Goal: Task Accomplishment & Management: Use online tool/utility

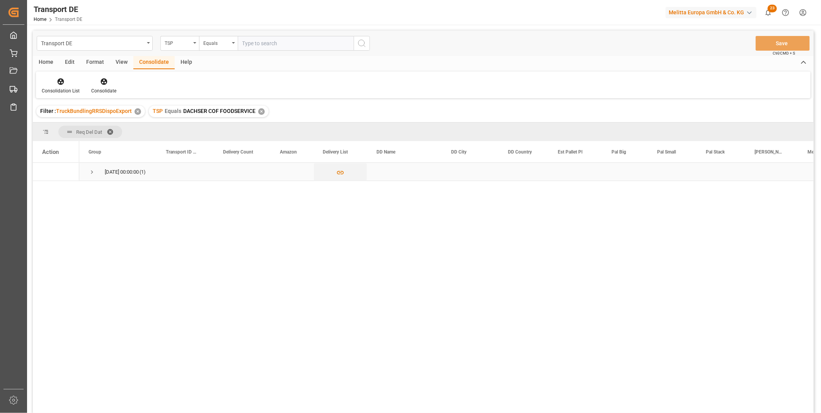
click at [95, 177] on span "Press SPACE to select this row." at bounding box center [92, 172] width 7 height 18
click at [63, 79] on icon at bounding box center [61, 82] width 8 height 8
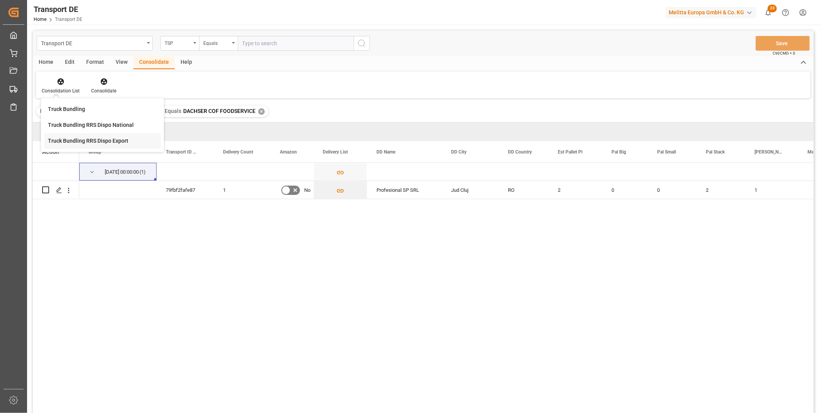
click at [77, 140] on div "Transport DE TSP Equals Save Ctrl/CMD + S Home Edit Format View Consolidate Hel…" at bounding box center [423, 232] width 781 height 403
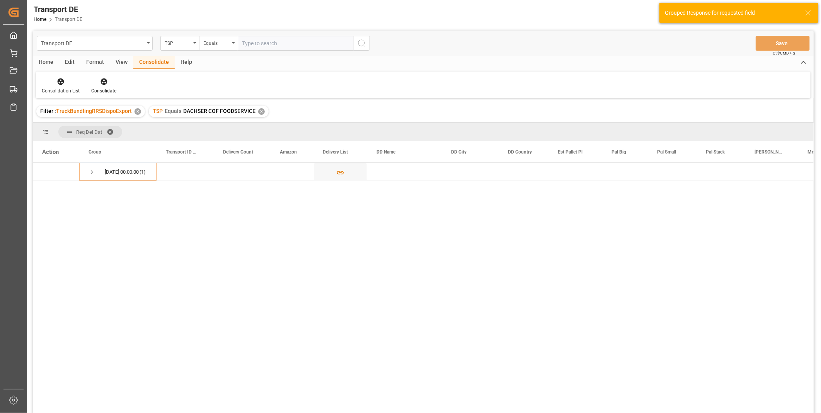
click at [261, 110] on div "✕" at bounding box center [261, 111] width 7 height 7
click at [187, 41] on div "TSP" at bounding box center [178, 42] width 26 height 9
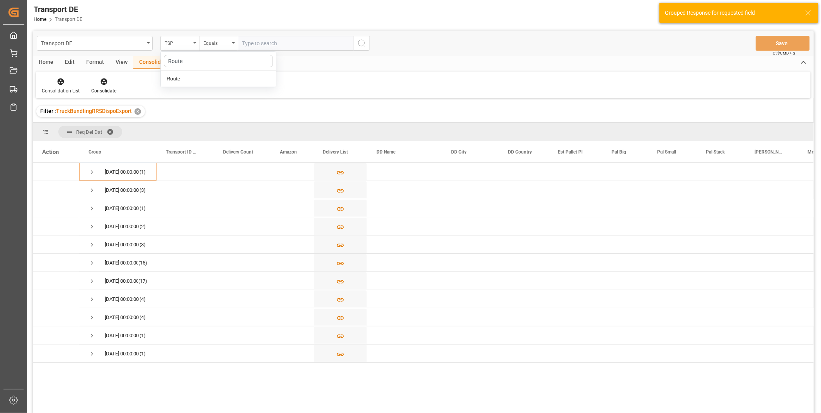
type input "Route"
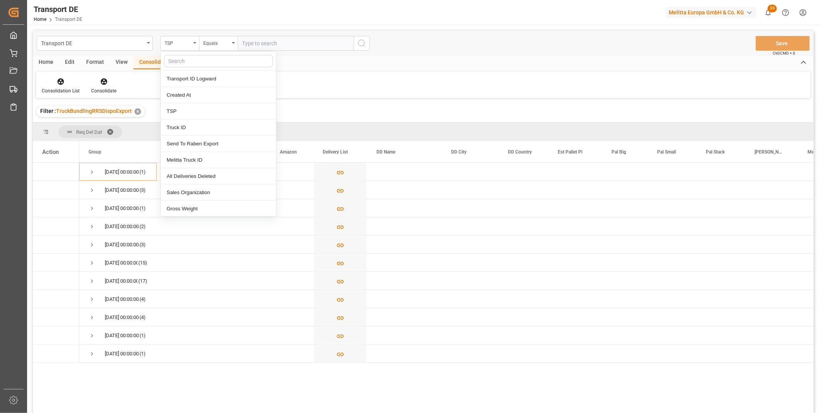
click at [186, 67] on input "text" at bounding box center [218, 61] width 109 height 12
type input "Route"
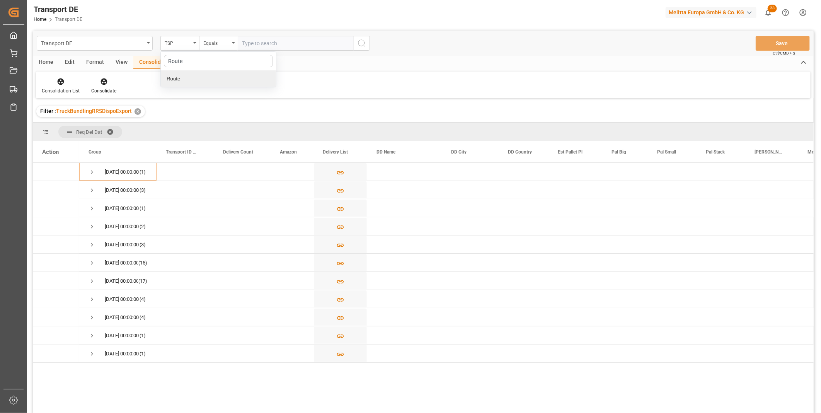
click at [175, 83] on div "Route" at bounding box center [218, 79] width 115 height 16
click at [218, 40] on div "Equals" at bounding box center [216, 42] width 26 height 9
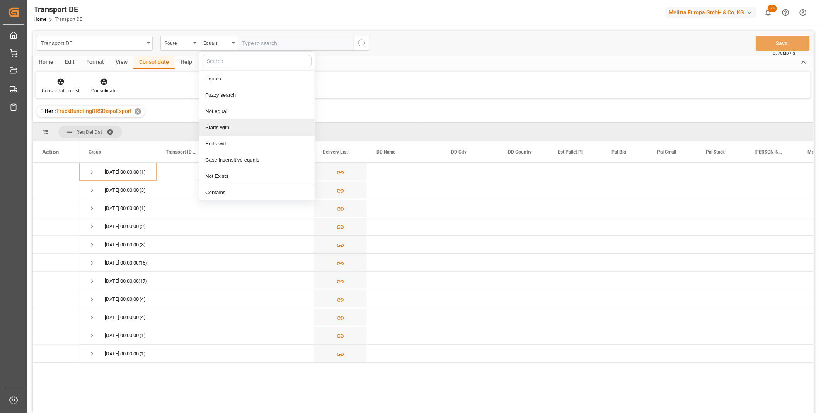
click at [218, 125] on div "Starts with" at bounding box center [256, 127] width 115 height 16
type input "720"
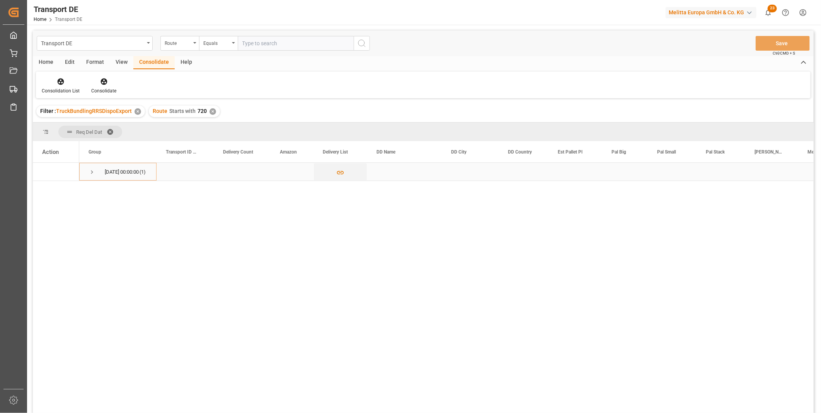
click at [86, 173] on div "08.10.2025 00:00:00 (1)" at bounding box center [117, 172] width 77 height 18
click at [89, 172] on span "Press SPACE to select this row." at bounding box center [92, 172] width 7 height 7
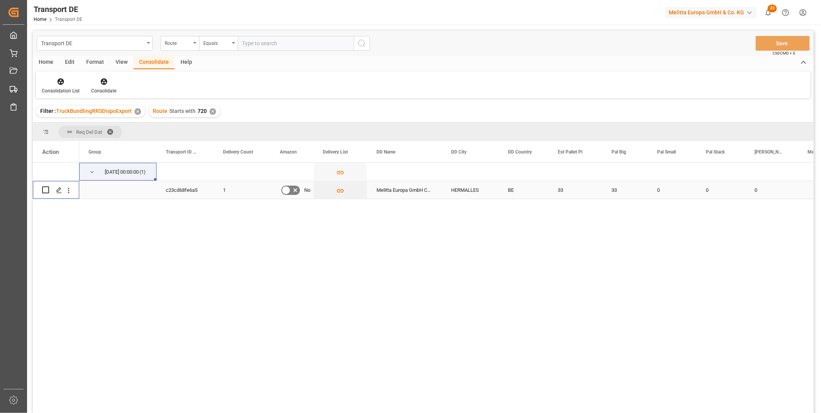
click at [47, 191] on input "Press Space to toggle row selection (unchecked)" at bounding box center [45, 189] width 7 height 7
checkbox input "true"
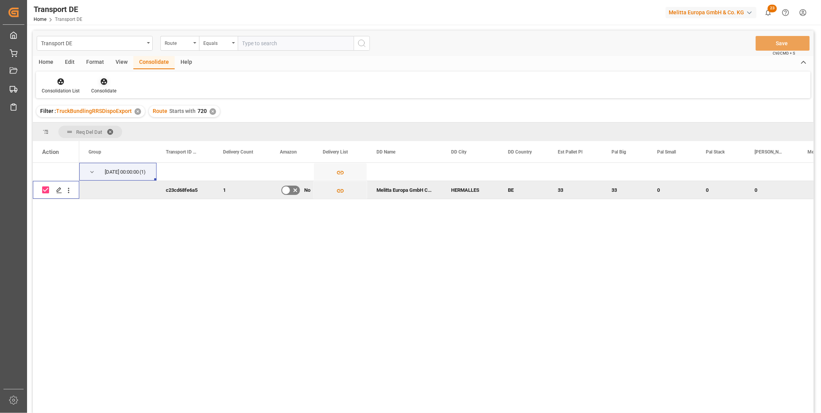
click at [106, 89] on div "Consolidate" at bounding box center [103, 90] width 25 height 7
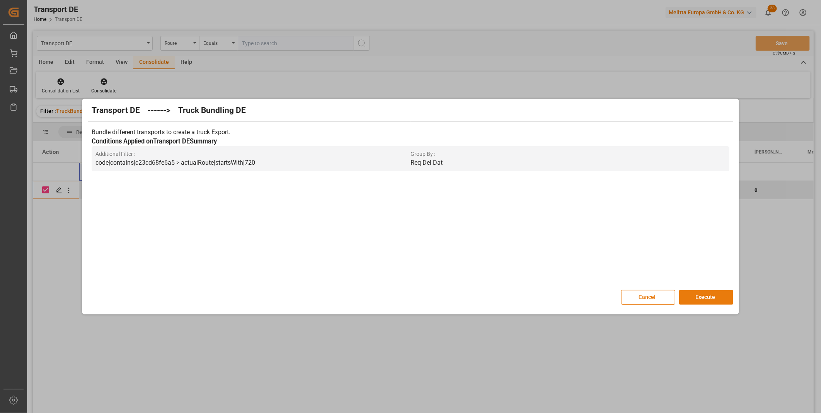
drag, startPoint x: 693, startPoint y: 291, endPoint x: 687, endPoint y: 298, distance: 8.2
click at [692, 291] on button "Execute" at bounding box center [706, 297] width 54 height 15
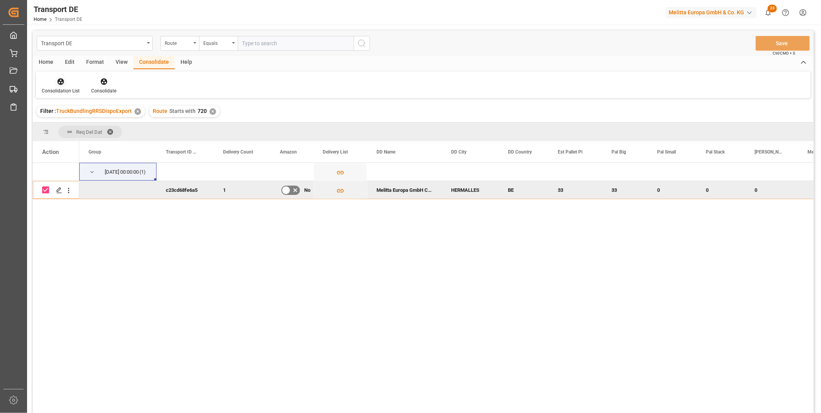
click at [59, 82] on icon at bounding box center [61, 81] width 7 height 7
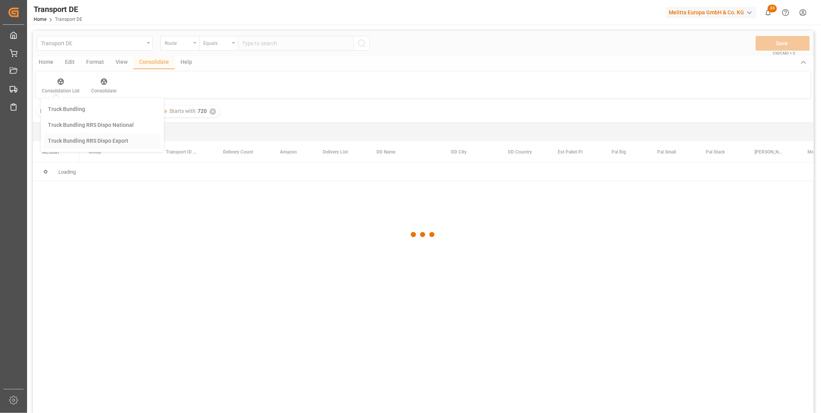
click at [115, 143] on div "Transport DE Route Equals Save Ctrl/CMD + S Home Edit Format View Consolidate H…" at bounding box center [423, 232] width 781 height 403
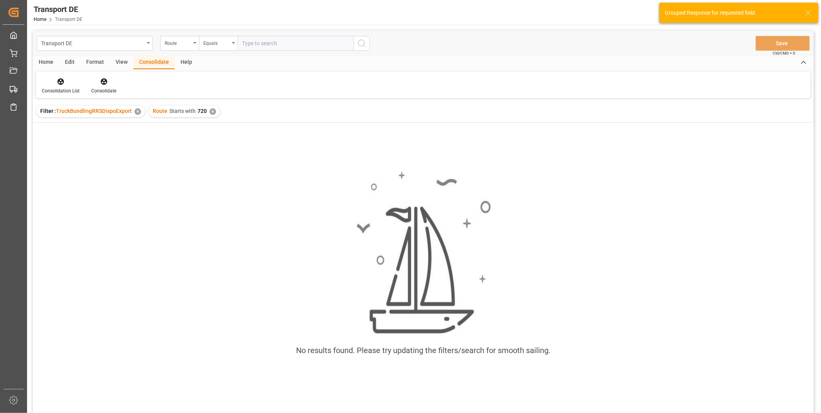
click at [213, 109] on div "✕" at bounding box center [213, 111] width 7 height 7
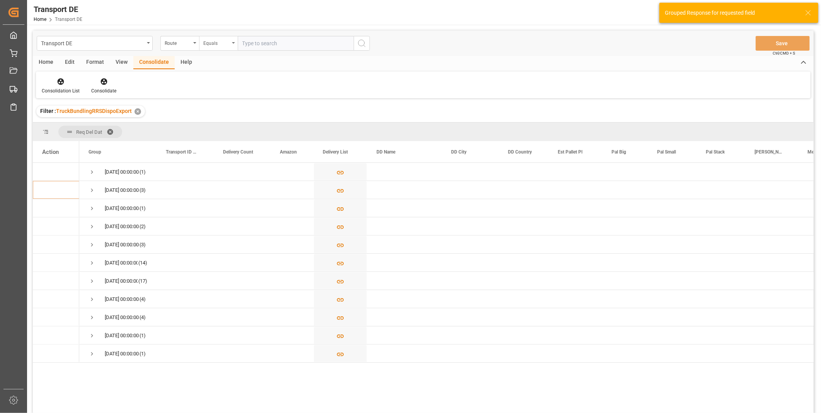
click at [221, 38] on div "Equals" at bounding box center [216, 42] width 26 height 9
click at [232, 124] on div "Starts with" at bounding box center [256, 127] width 115 height 16
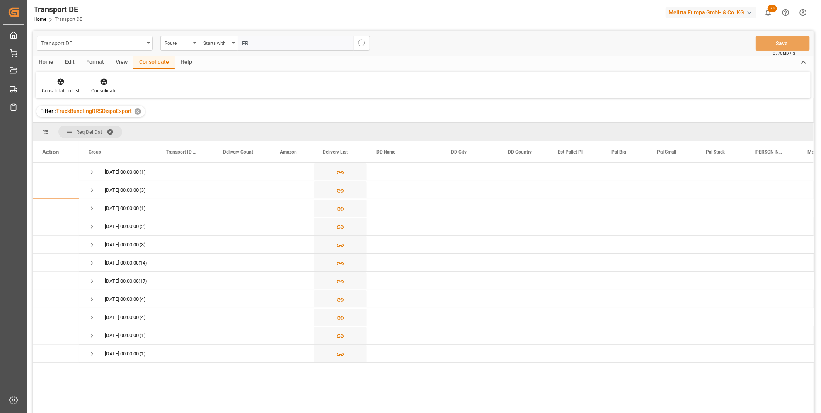
type input "FR"
click at [363, 46] on icon "search button" at bounding box center [361, 43] width 9 height 9
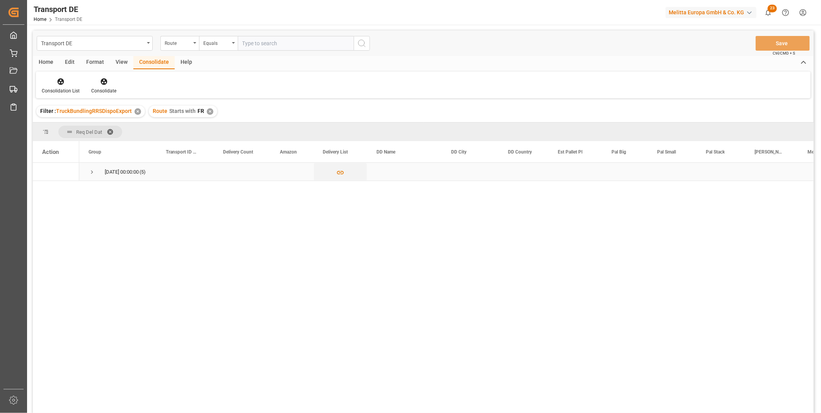
click at [95, 170] on span "Press SPACE to select this row." at bounding box center [92, 172] width 7 height 7
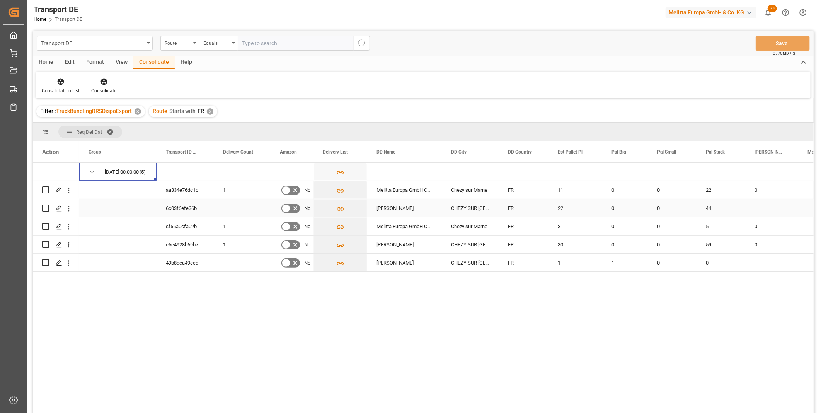
click at [45, 209] on input "Press Space to toggle row selection (unchecked)" at bounding box center [45, 207] width 7 height 7
checkbox input "true"
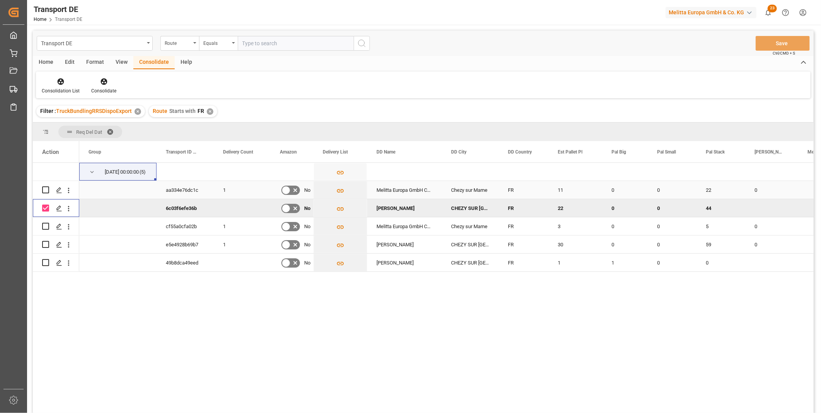
click at [44, 190] on input "Press Space to toggle row selection (unchecked)" at bounding box center [45, 189] width 7 height 7
checkbox input "true"
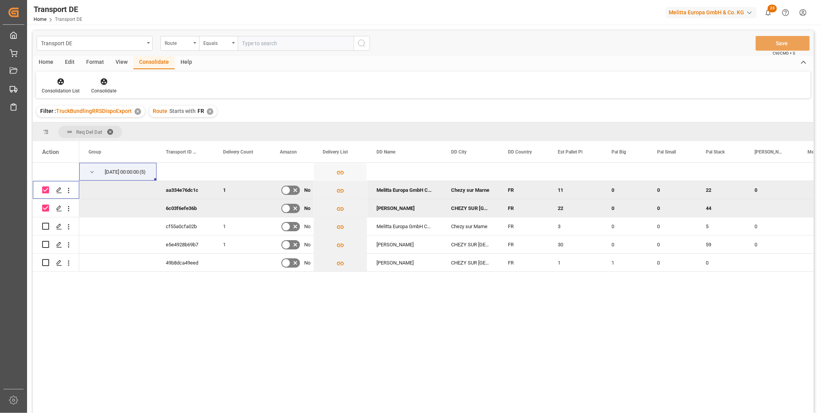
click at [99, 86] on div "Consolidate" at bounding box center [103, 85] width 37 height 17
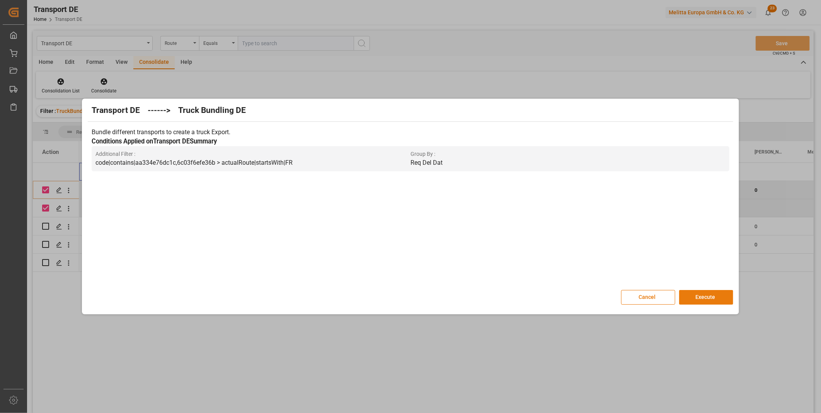
click at [721, 296] on button "Execute" at bounding box center [706, 297] width 54 height 15
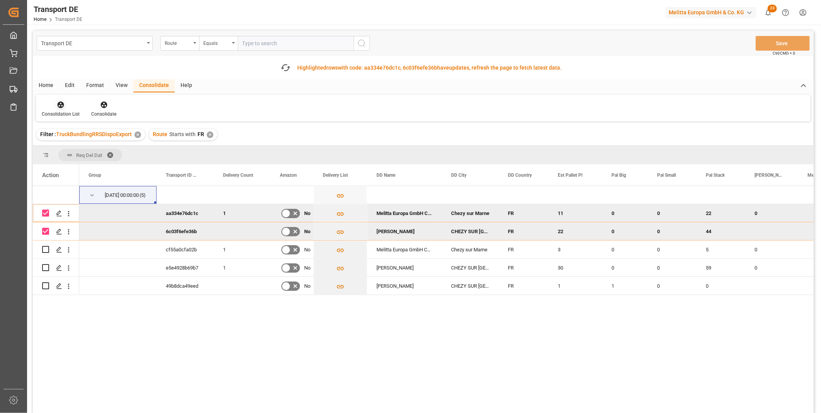
click at [63, 107] on icon at bounding box center [61, 105] width 8 height 8
click at [82, 164] on div "Transport DE Route Equals Save Ctrl/CMD + S Fetch latest updates Highlighted ro…" at bounding box center [423, 244] width 781 height 426
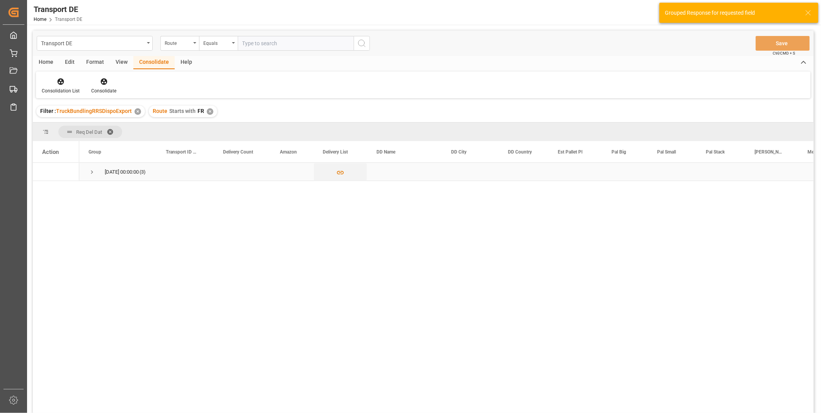
click at [92, 171] on span "Press SPACE to select this row." at bounding box center [92, 172] width 7 height 7
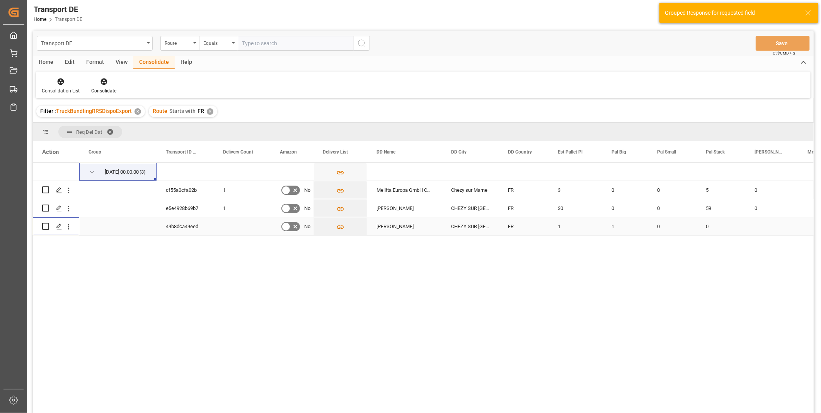
drag, startPoint x: 45, startPoint y: 227, endPoint x: 46, endPoint y: 213, distance: 13.5
click at [46, 227] on input "Press Space to toggle row selection (unchecked)" at bounding box center [45, 226] width 7 height 7
checkbox input "true"
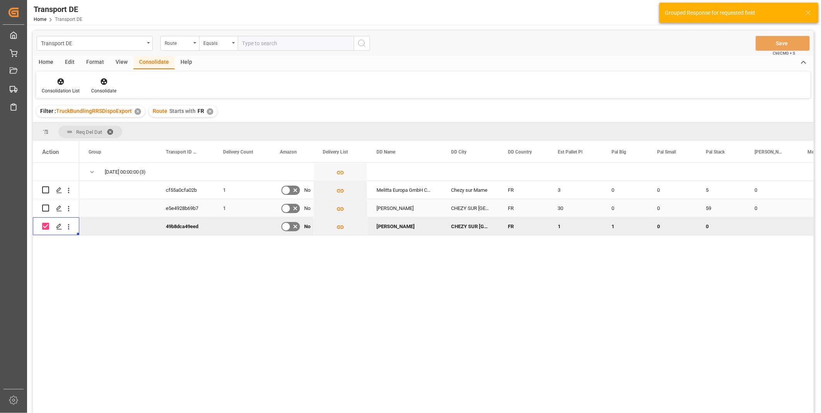
click at [45, 209] on input "Press Space to toggle row selection (unchecked)" at bounding box center [45, 207] width 7 height 7
checkbox input "true"
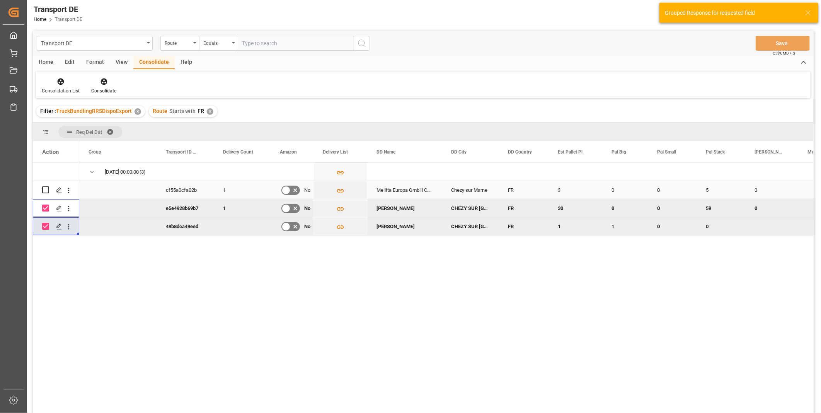
click at [46, 194] on div "Press SPACE to select this row." at bounding box center [45, 190] width 7 height 18
click at [46, 191] on input "Press Space to toggle row selection (unchecked)" at bounding box center [45, 189] width 7 height 7
checkbox input "true"
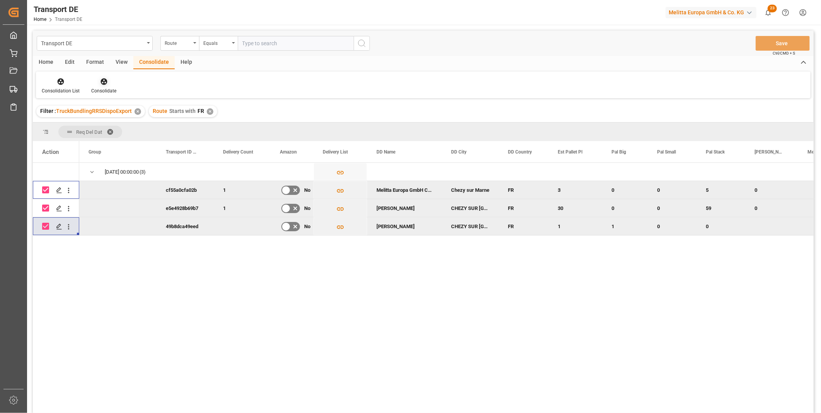
click at [105, 82] on icon at bounding box center [104, 81] width 7 height 7
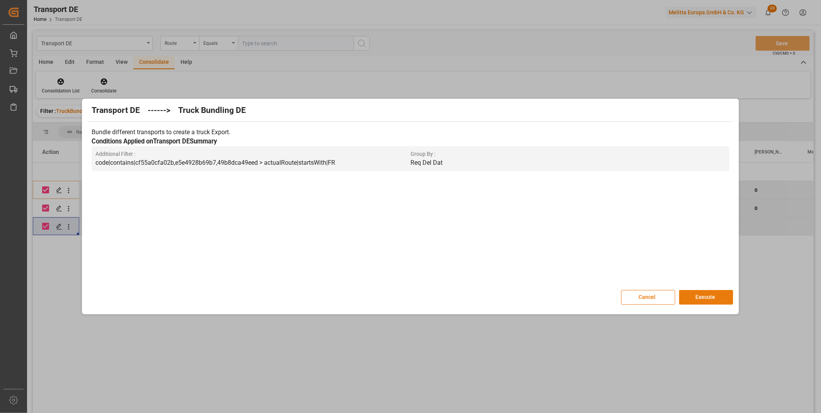
click at [686, 296] on button "Execute" at bounding box center [706, 297] width 54 height 15
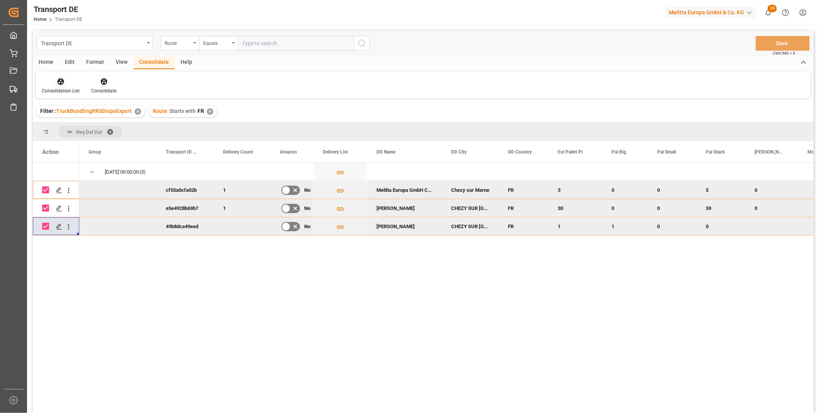
click at [61, 85] on div "Consolidation List" at bounding box center [60, 85] width 49 height 17
click at [101, 140] on div "Transport DE Route Equals Save Ctrl/CMD + S Home Edit Format View Consolidate H…" at bounding box center [423, 232] width 781 height 403
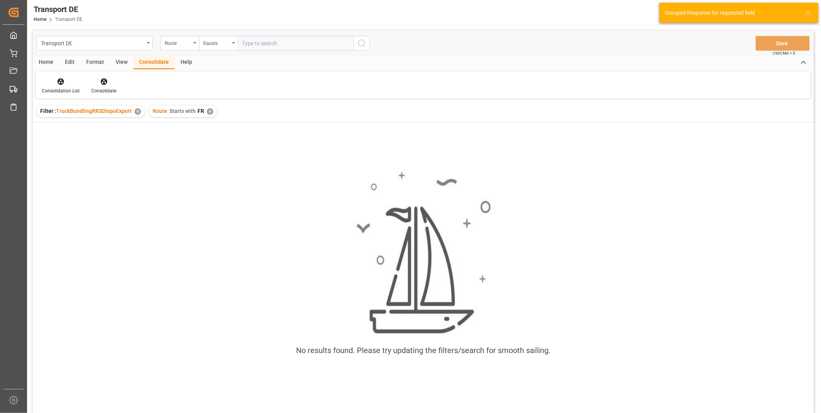
click at [207, 111] on div "✕" at bounding box center [210, 111] width 7 height 7
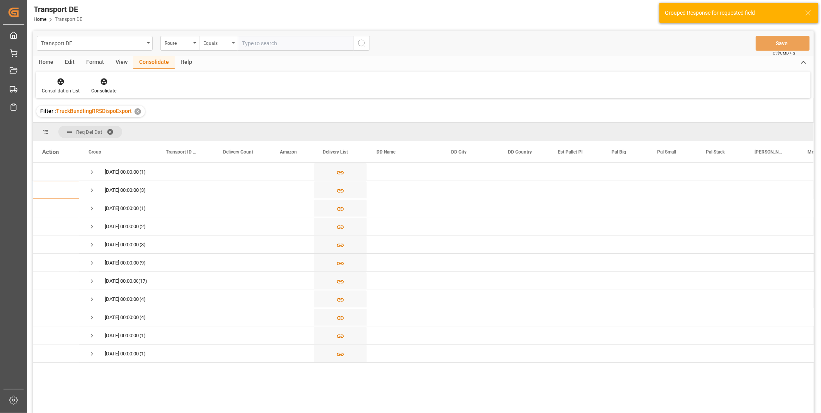
click at [230, 41] on div "Equals" at bounding box center [218, 43] width 39 height 15
click at [230, 123] on div "Starts with" at bounding box center [256, 127] width 115 height 16
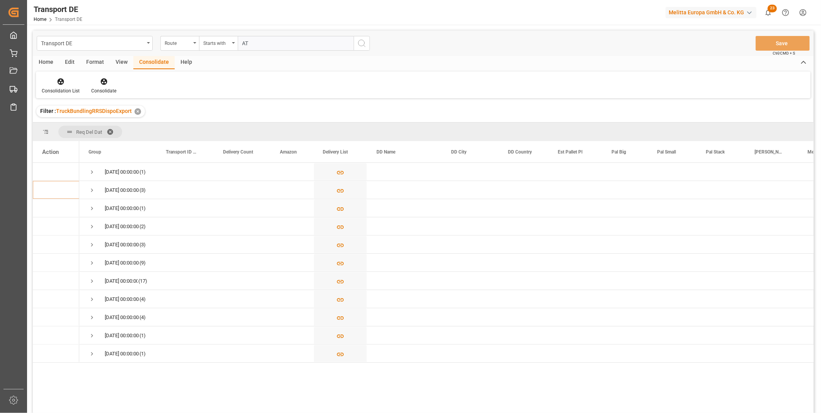
type input "AT"
click at [365, 42] on icon "search button" at bounding box center [361, 43] width 9 height 9
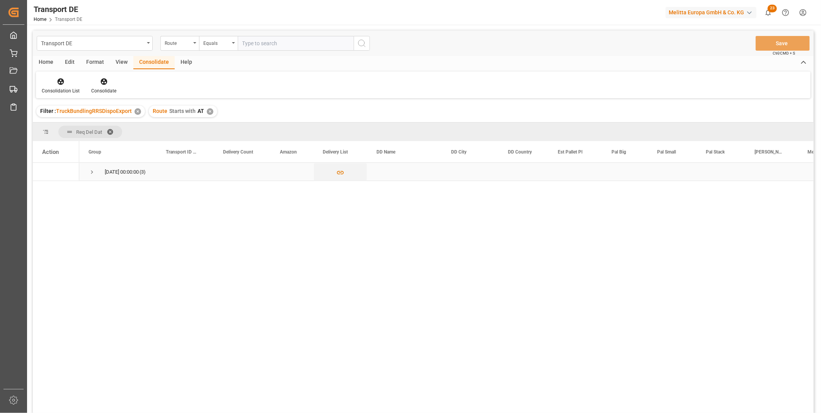
click at [87, 171] on div "08.10.2025 00:00:00 (3)" at bounding box center [117, 172] width 77 height 18
click at [91, 172] on span "Press SPACE to select this row." at bounding box center [92, 172] width 7 height 7
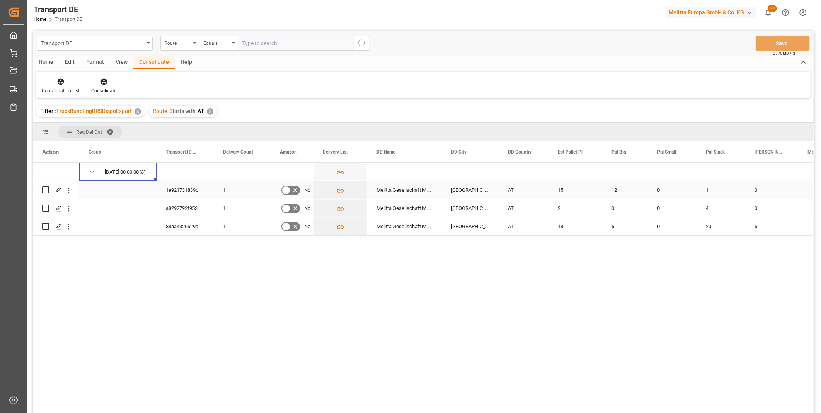
click at [563, 191] on div "15" at bounding box center [576, 190] width 54 height 18
click at [627, 190] on div "12" at bounding box center [625, 190] width 46 height 18
click at [710, 192] on div "1" at bounding box center [721, 190] width 49 height 18
click at [566, 192] on div "15" at bounding box center [576, 190] width 54 height 18
click at [758, 195] on div "0" at bounding box center [771, 190] width 53 height 18
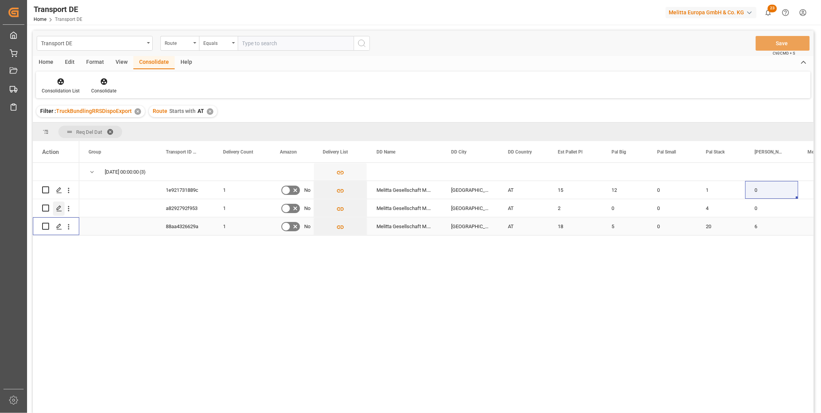
drag, startPoint x: 47, startPoint y: 225, endPoint x: 53, endPoint y: 209, distance: 17.1
click at [48, 224] on input "Press Space to toggle row selection (unchecked)" at bounding box center [45, 226] width 7 height 7
checkbox input "true"
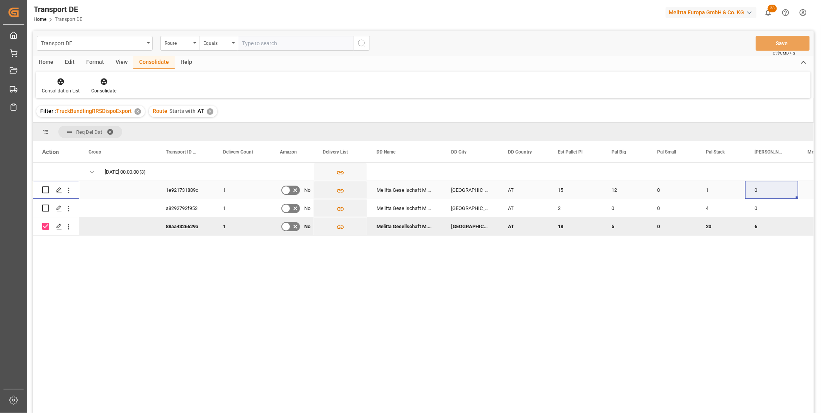
click at [44, 187] on input "Press Space to toggle row selection (unchecked)" at bounding box center [45, 189] width 7 height 7
checkbox input "true"
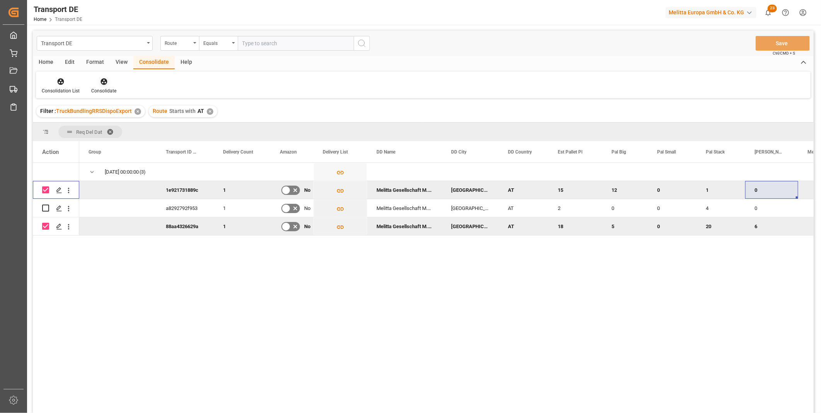
click at [104, 83] on icon at bounding box center [104, 82] width 8 height 8
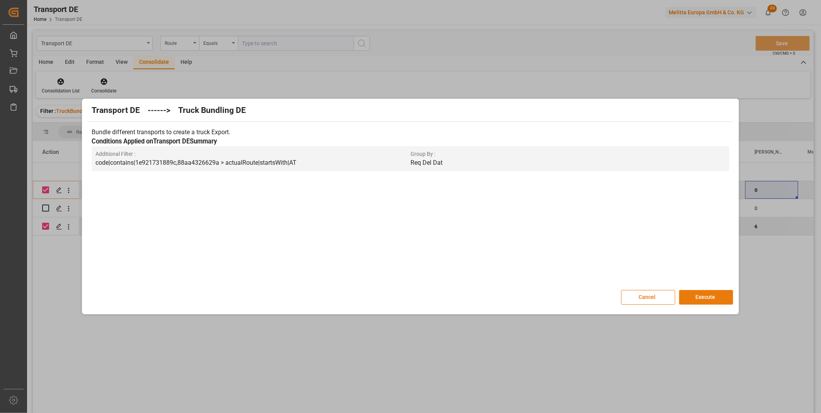
click at [716, 300] on button "Execute" at bounding box center [706, 297] width 54 height 15
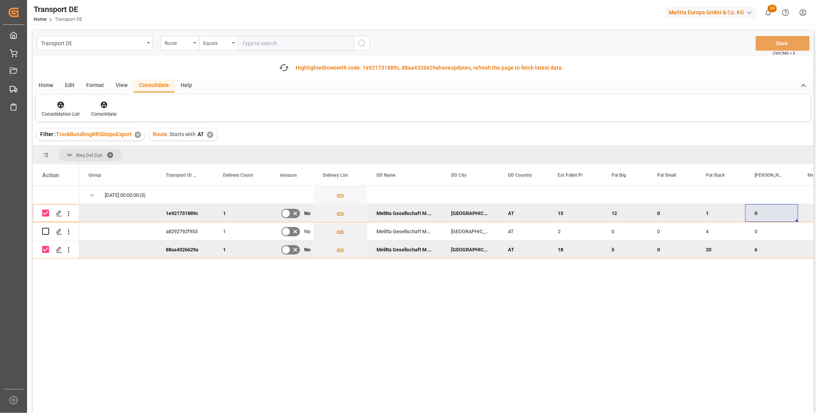
click at [61, 112] on div "Consolidation List" at bounding box center [61, 114] width 38 height 7
click at [79, 162] on div "Transport DE Route Equals Save Ctrl/CMD + S Fetch latest updates Highlighted ro…" at bounding box center [423, 244] width 781 height 426
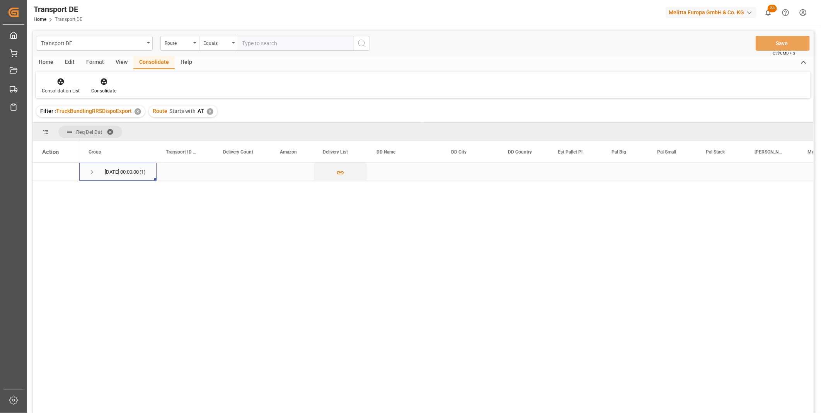
click at [95, 172] on span "Press SPACE to select this row." at bounding box center [92, 172] width 7 height 7
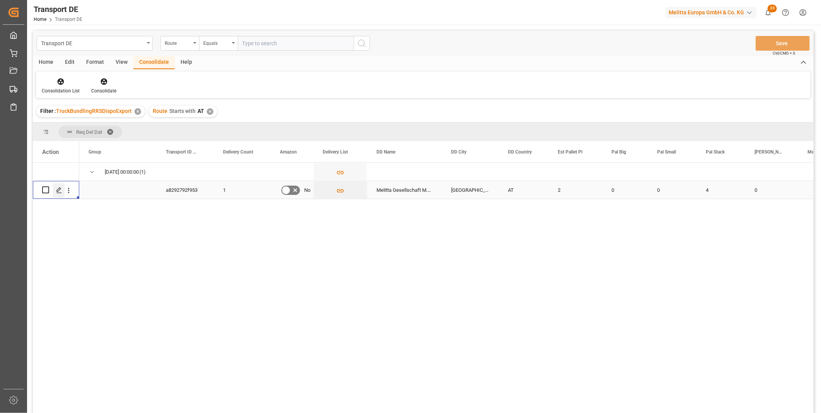
click at [59, 190] on icon "Press SPACE to select this row." at bounding box center [59, 190] width 6 height 6
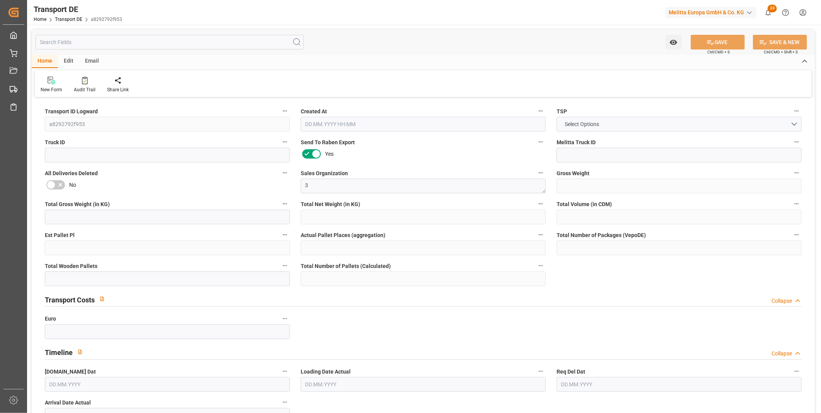
type input "1184"
type input "1046.016"
type input "900.288"
type input "3365.76"
type input "2"
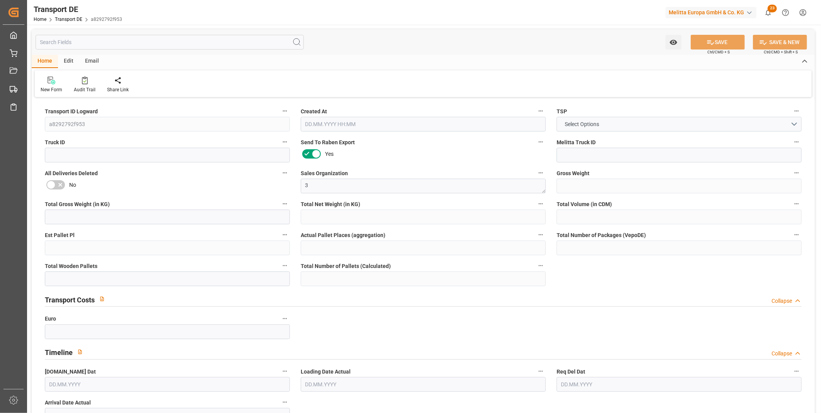
type input "0"
type input "4"
type input "0"
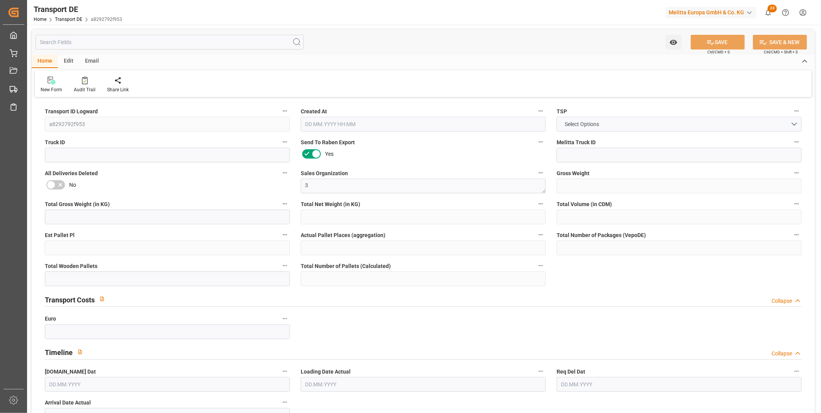
type input "50"
type input "0"
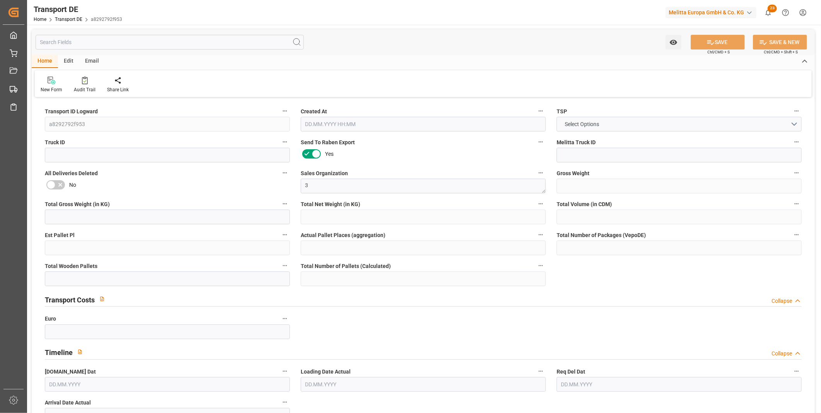
type input "0"
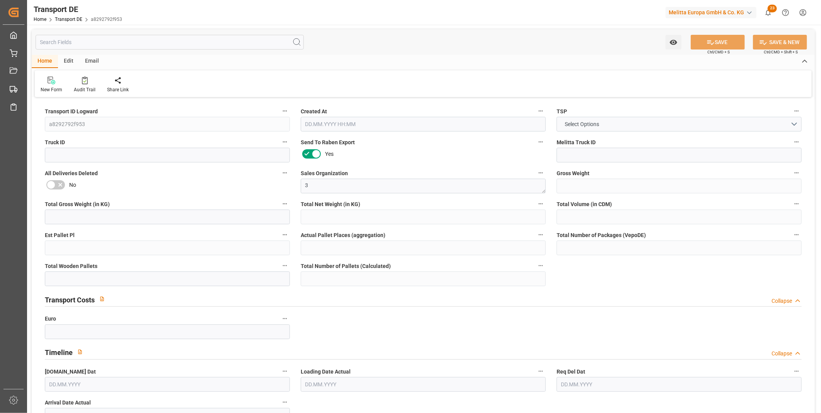
type input "0"
type input "4"
type input "0"
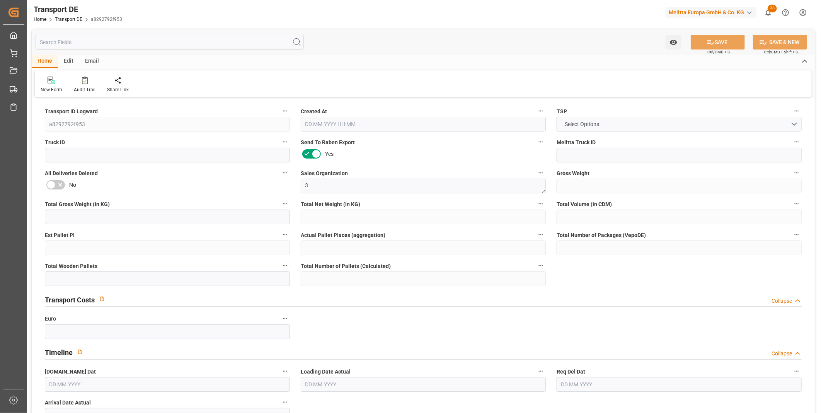
type input "0"
type input "1"
type input "0"
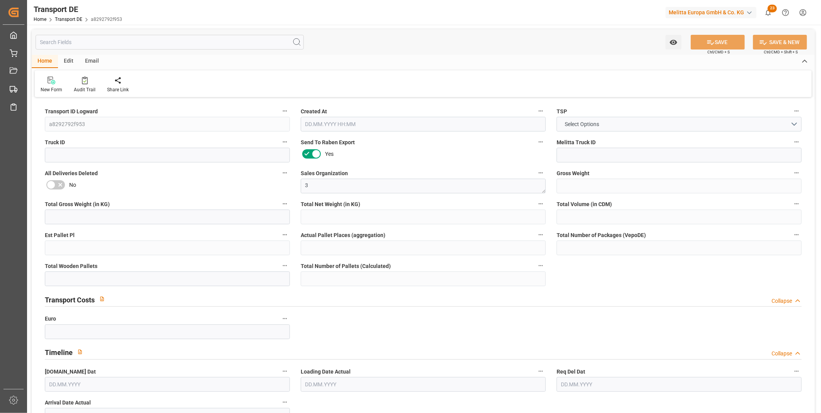
type input "0"
type input "3.039"
type input "0"
type input "02.10.2025 09:20"
type input "[DATE]"
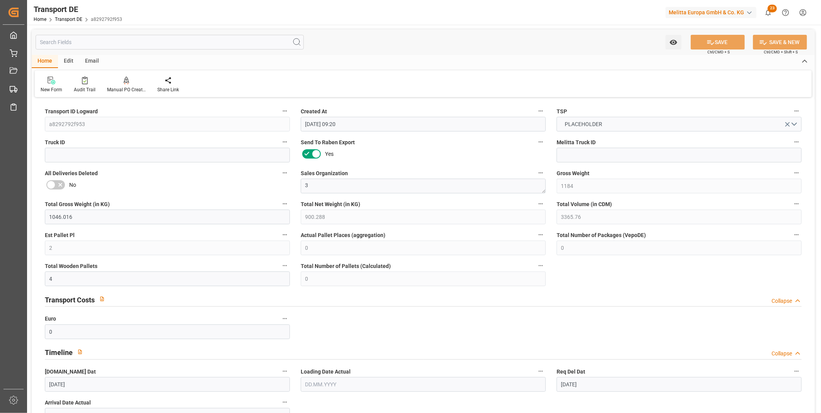
type input "[DATE]"
click at [144, 157] on input at bounding box center [167, 155] width 245 height 15
paste input "f0ecbc3742ac"
type input "f0ecbc3742ac"
click at [607, 149] on input at bounding box center [679, 155] width 245 height 15
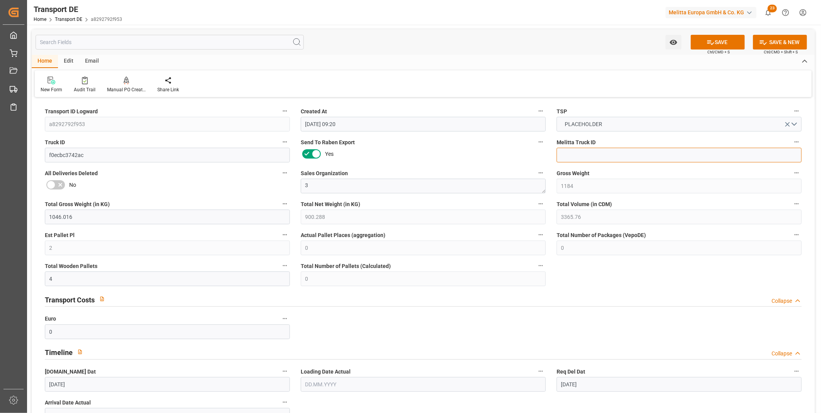
paste input "600003202"
type input "600003202"
click at [729, 43] on button "SAVE" at bounding box center [718, 42] width 54 height 15
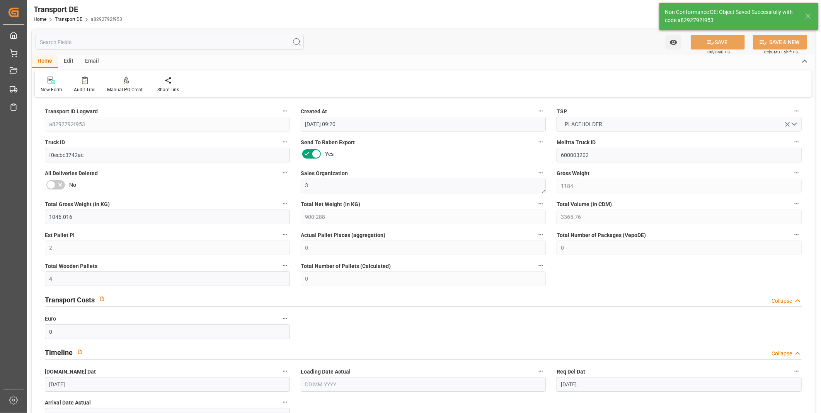
type input "4"
type input "96"
type input "8.811"
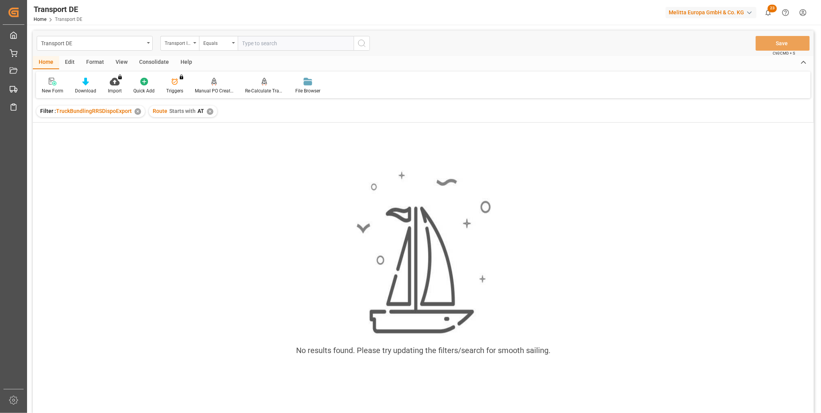
drag, startPoint x: 211, startPoint y: 114, endPoint x: 194, endPoint y: 60, distance: 57.2
click at [211, 114] on div "Route Starts with AT ✕" at bounding box center [183, 112] width 68 height 12
click at [209, 109] on div "✕" at bounding box center [210, 111] width 7 height 7
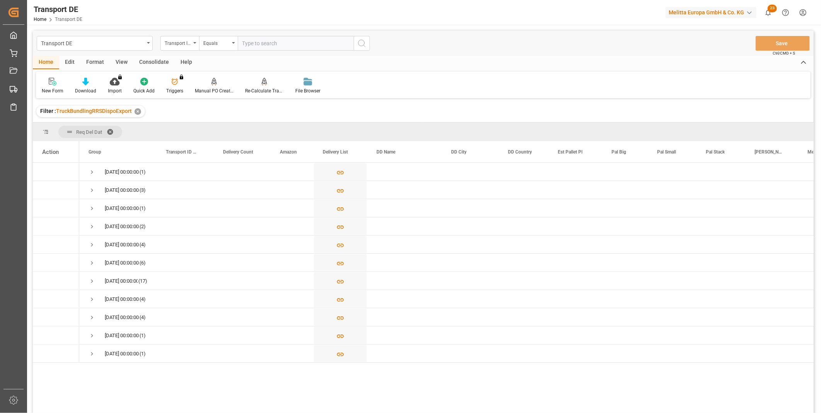
click at [176, 40] on div "Transport ID Logward" at bounding box center [178, 42] width 26 height 9
type input "Route"
click at [188, 81] on div "Route" at bounding box center [218, 79] width 115 height 16
click at [212, 49] on div "Equals" at bounding box center [218, 43] width 39 height 15
click at [220, 125] on div "Starts with" at bounding box center [256, 127] width 115 height 16
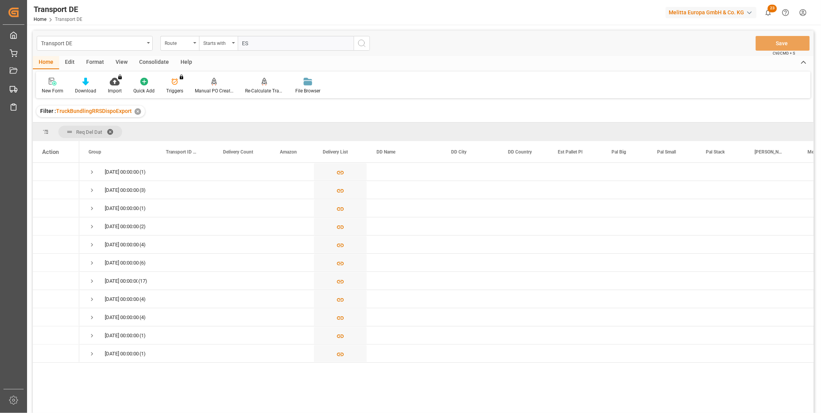
type input "ES"
click at [362, 44] on icon "search button" at bounding box center [361, 43] width 9 height 9
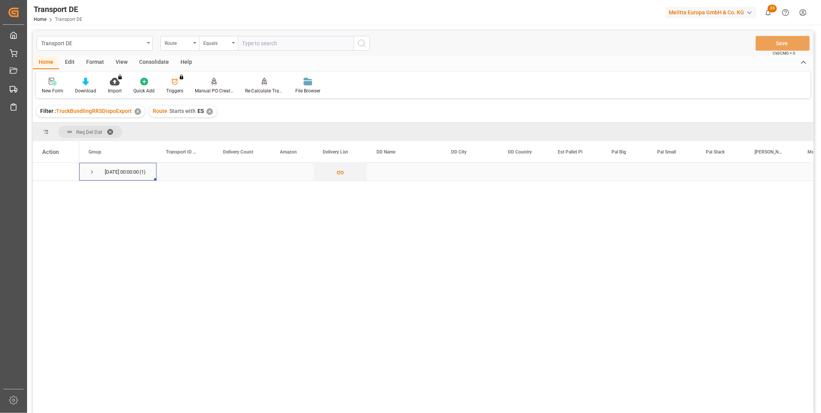
click at [90, 169] on span "Press SPACE to select this row." at bounding box center [92, 172] width 7 height 7
click at [49, 187] on div "Press SPACE to select this row." at bounding box center [56, 189] width 28 height 17
click at [151, 56] on div "Consolidate" at bounding box center [153, 62] width 41 height 13
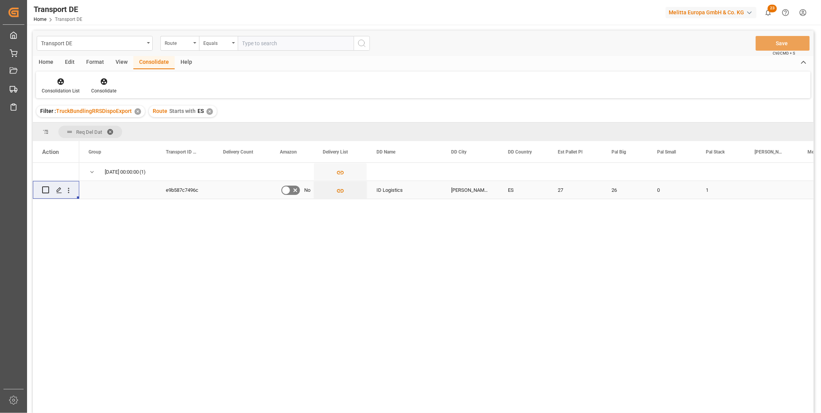
click at [44, 187] on input "Press Space to toggle row selection (unchecked)" at bounding box center [45, 189] width 7 height 7
checkbox input "true"
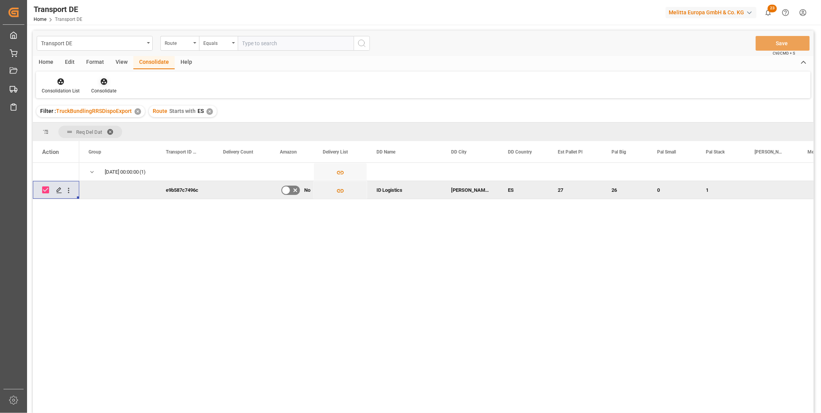
click at [95, 82] on div at bounding box center [103, 81] width 25 height 8
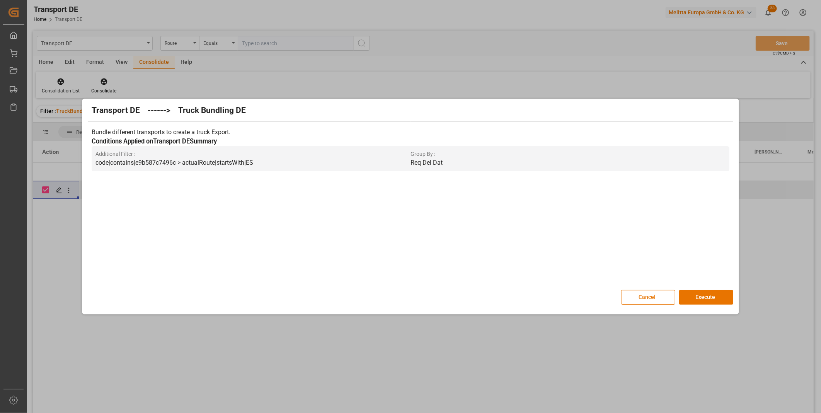
click at [706, 289] on div "Transport DE ------> Truck Bundling DE Bundle different transports to create a …" at bounding box center [410, 207] width 653 height 212
click at [706, 291] on button "Execute" at bounding box center [706, 297] width 54 height 15
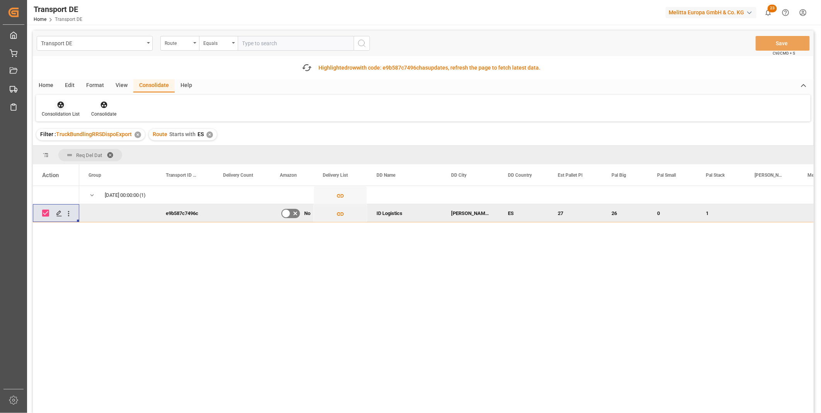
click at [57, 107] on icon at bounding box center [61, 105] width 8 height 8
click at [78, 160] on div "Transport DE Route Equals Save Ctrl/CMD + S Fetch latest updates Highlighted ro…" at bounding box center [423, 244] width 781 height 426
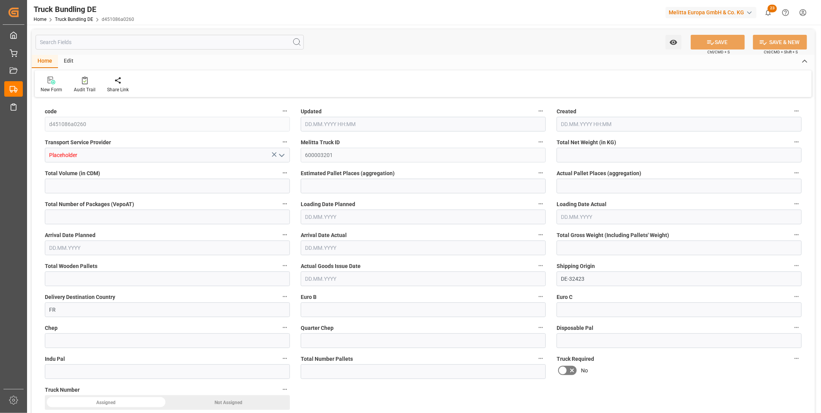
type input "5451.56"
type input "54488.56"
type input "34"
type input "0"
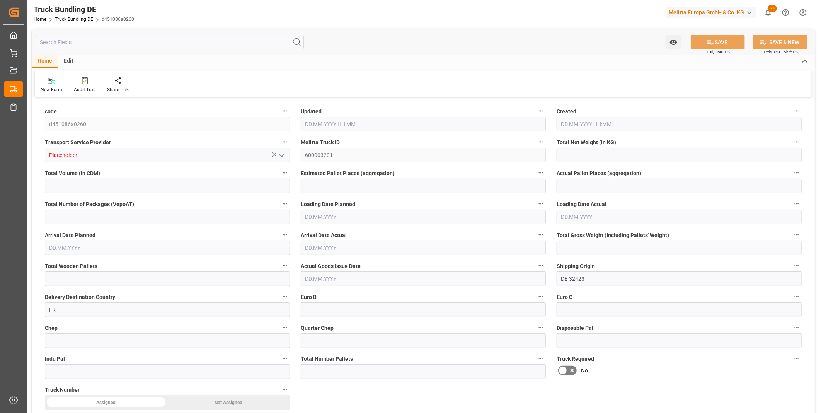
type input "8498"
type input "65"
type input "0"
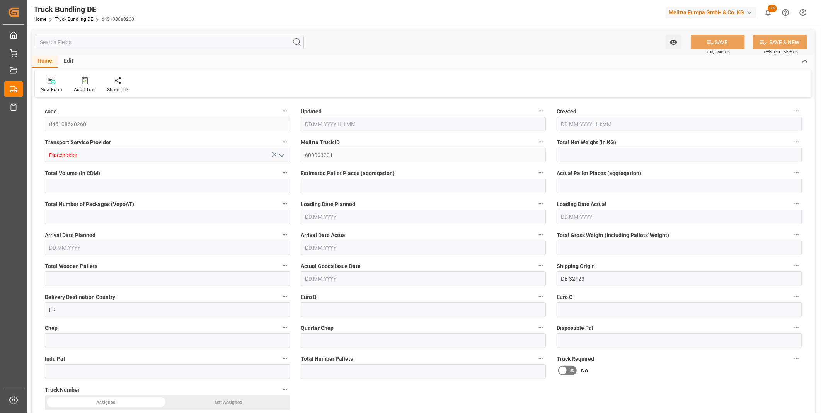
type input "0"
type input "02.10.2025 10:06"
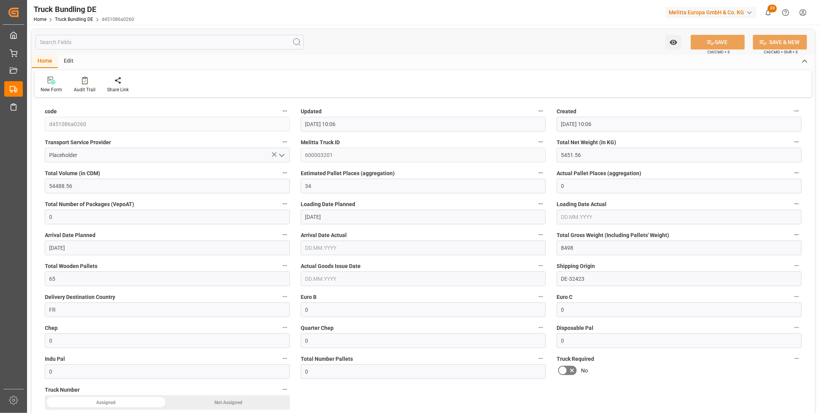
type input "02.10.2025 10:06"
type input "[DATE]"
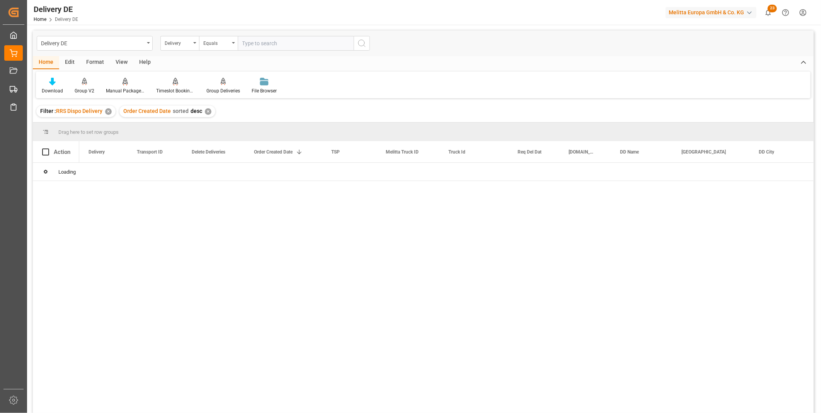
click at [260, 44] on input "text" at bounding box center [296, 43] width 116 height 15
drag, startPoint x: 365, startPoint y: 41, endPoint x: 275, endPoint y: 30, distance: 90.0
click at [277, 47] on div "Delivery Equals 0092563951" at bounding box center [265, 43] width 210 height 15
click at [249, 42] on input "0092563951" at bounding box center [296, 43] width 116 height 15
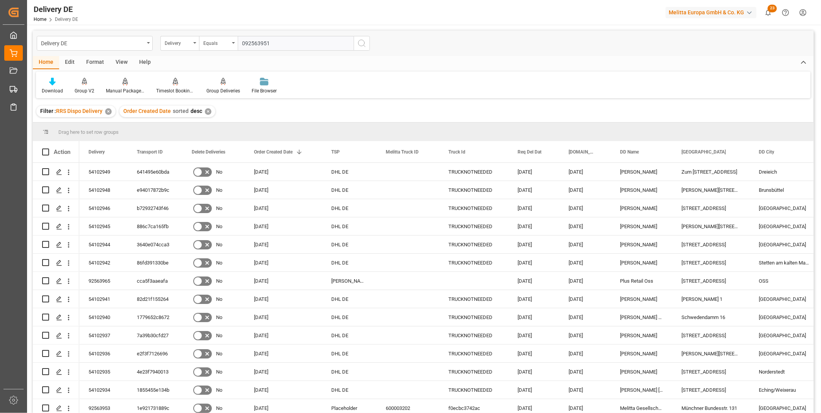
type input "92563951"
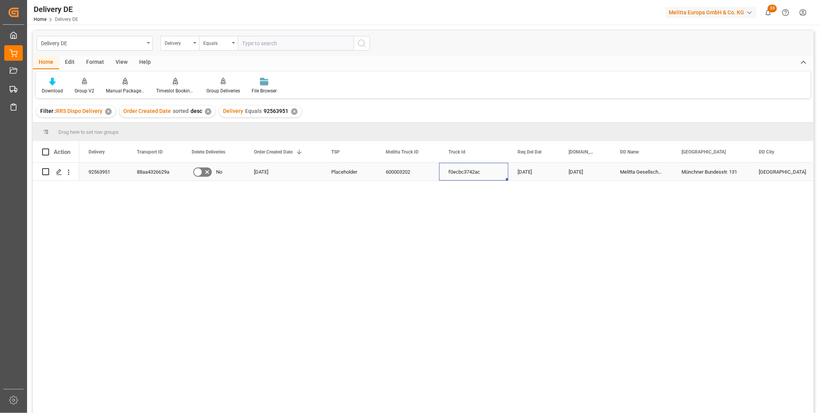
click at [474, 175] on div "f0ecbc3742ac" at bounding box center [473, 172] width 69 height 18
click at [412, 174] on div "600003202" at bounding box center [407, 172] width 63 height 18
click at [259, 44] on input "text" at bounding box center [296, 43] width 116 height 15
click at [293, 113] on div "✕" at bounding box center [294, 111] width 7 height 7
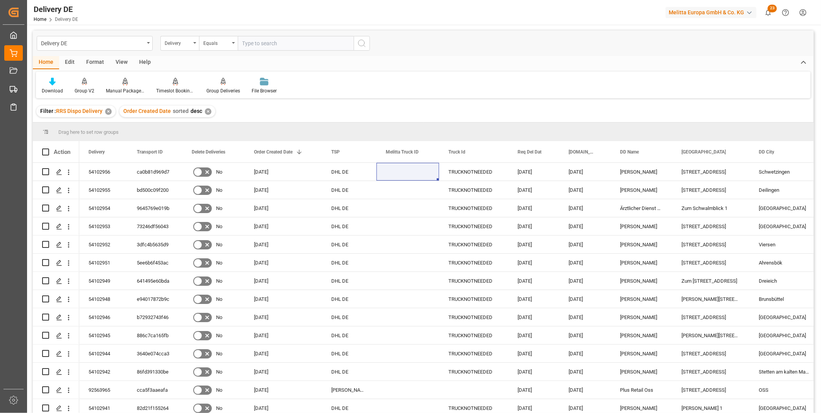
click at [261, 44] on input "text" at bounding box center [296, 43] width 116 height 15
type input "92563737"
click at [364, 45] on line "search button" at bounding box center [365, 46] width 2 height 2
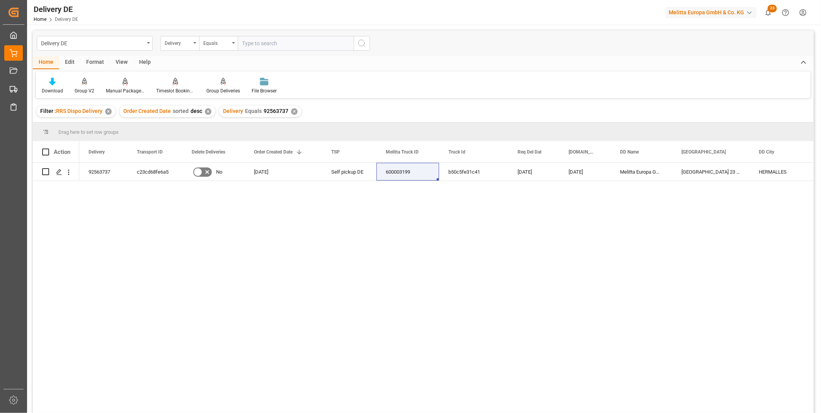
click at [364, 237] on div "92563737 c23cd68fe6a5 No [DATE] Self pickup DE 600003199 b50c5fe31c41 [DATE] [D…" at bounding box center [446, 290] width 734 height 255
click at [536, 174] on div "[DATE]" at bounding box center [533, 172] width 51 height 18
